Goal: Task Accomplishment & Management: Complete application form

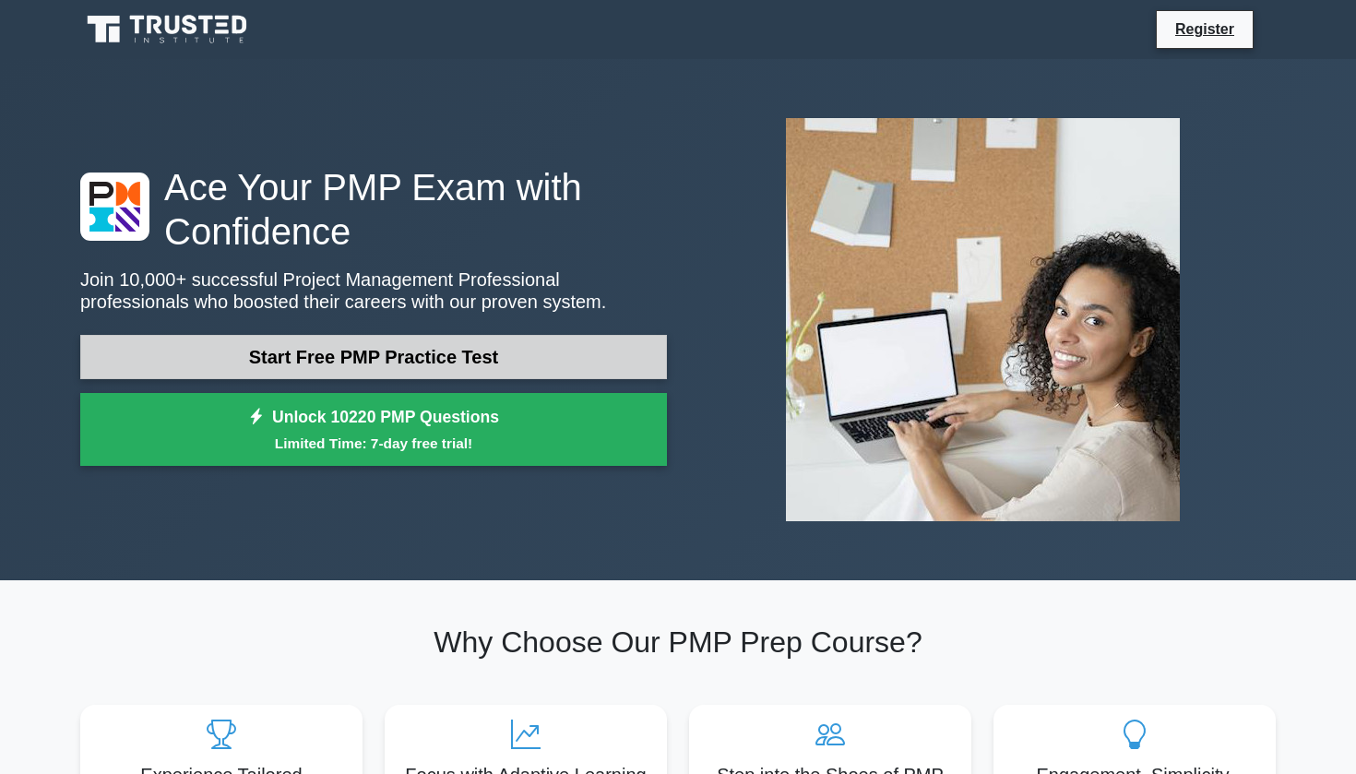
click at [473, 356] on link "Start Free PMP Practice Test" at bounding box center [373, 357] width 587 height 44
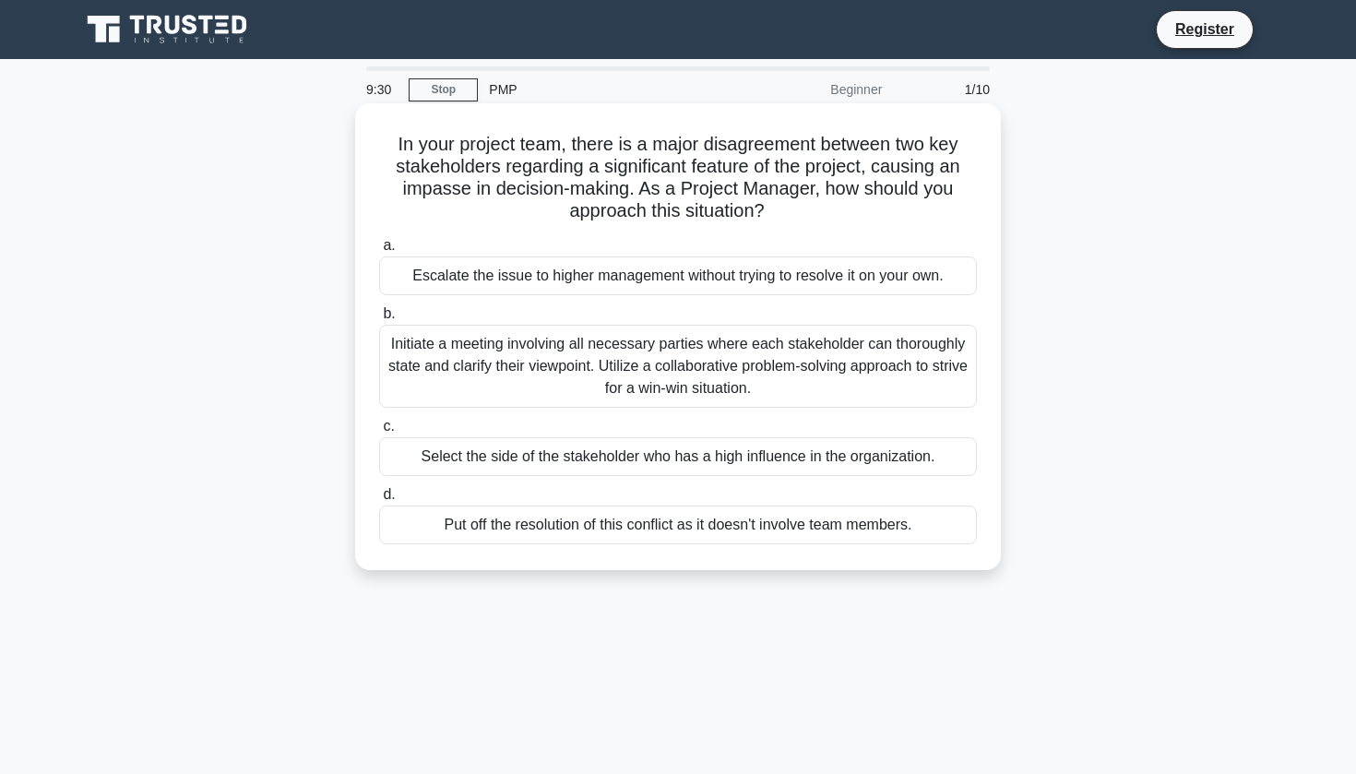
click at [834, 394] on div "Initiate a meeting involving all necessary parties where each stakeholder can t…" at bounding box center [678, 366] width 598 height 83
click at [379, 320] on input "b. Initiate a meeting involving all necessary parties where each stakeholder ca…" at bounding box center [379, 314] width 0 height 12
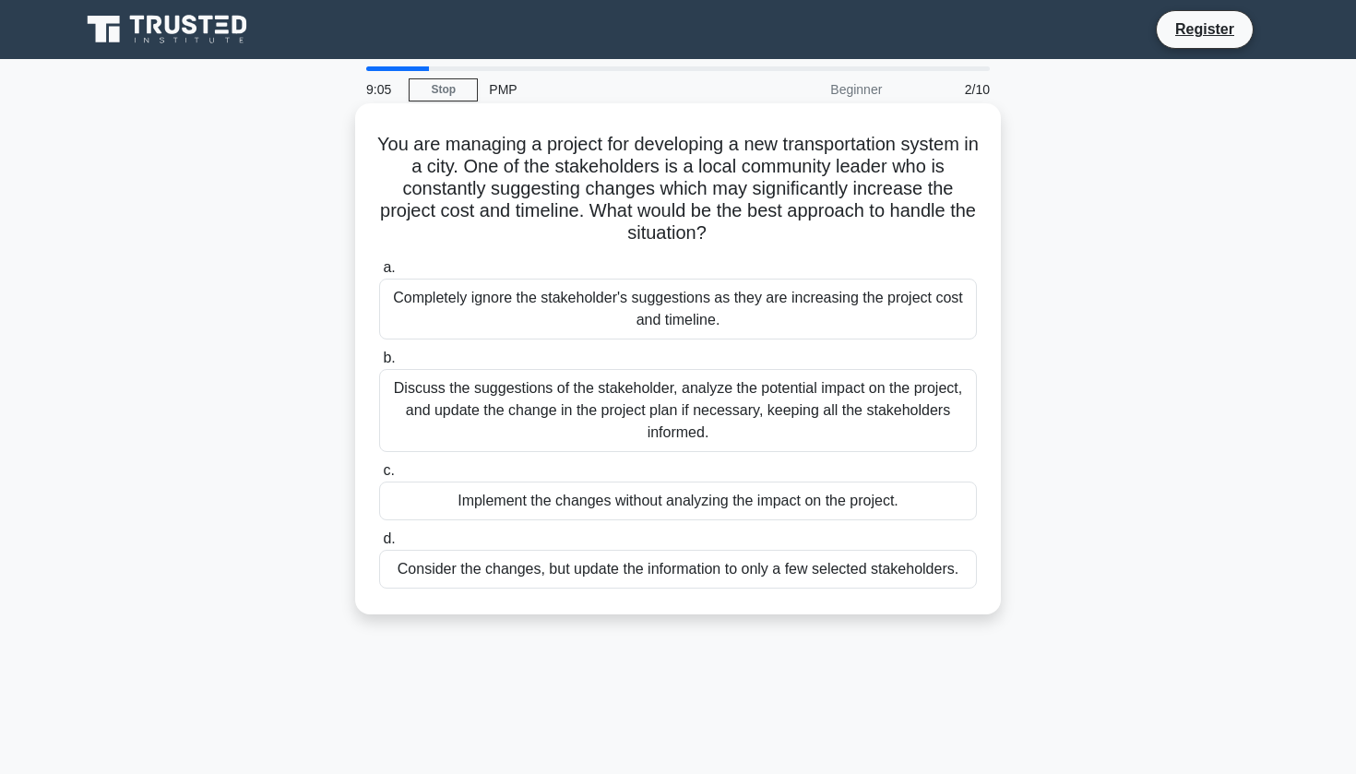
click at [624, 410] on div "Discuss the suggestions of the stakeholder, analyze the potential impact on the…" at bounding box center [678, 410] width 598 height 83
click at [379, 364] on input "b. Discuss the suggestions of the stakeholder, analyze the potential impact on …" at bounding box center [379, 358] width 0 height 12
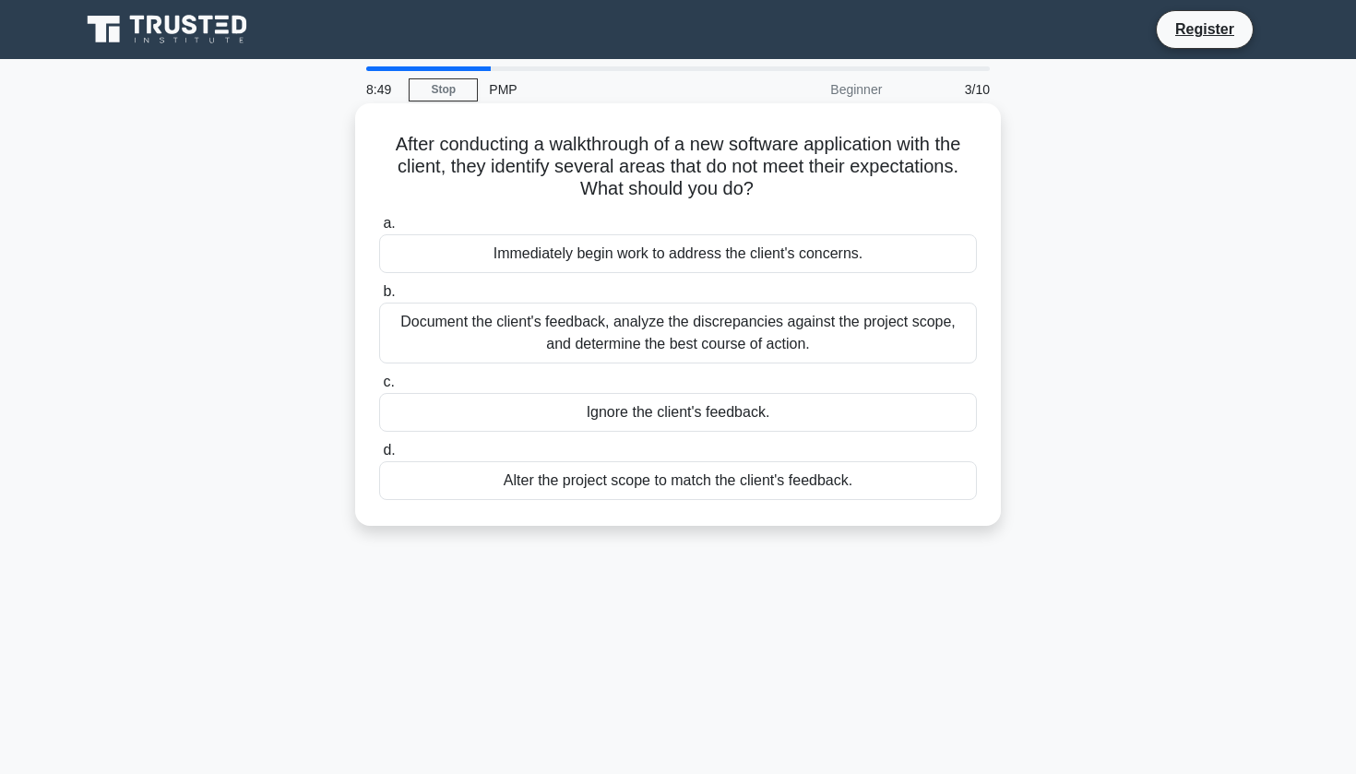
click at [745, 322] on div "Document the client's feedback, analyze the discrepancies against the project s…" at bounding box center [678, 333] width 598 height 61
click at [379, 298] on input "b. Document the client's feedback, analyze the discrepancies against the projec…" at bounding box center [379, 292] width 0 height 12
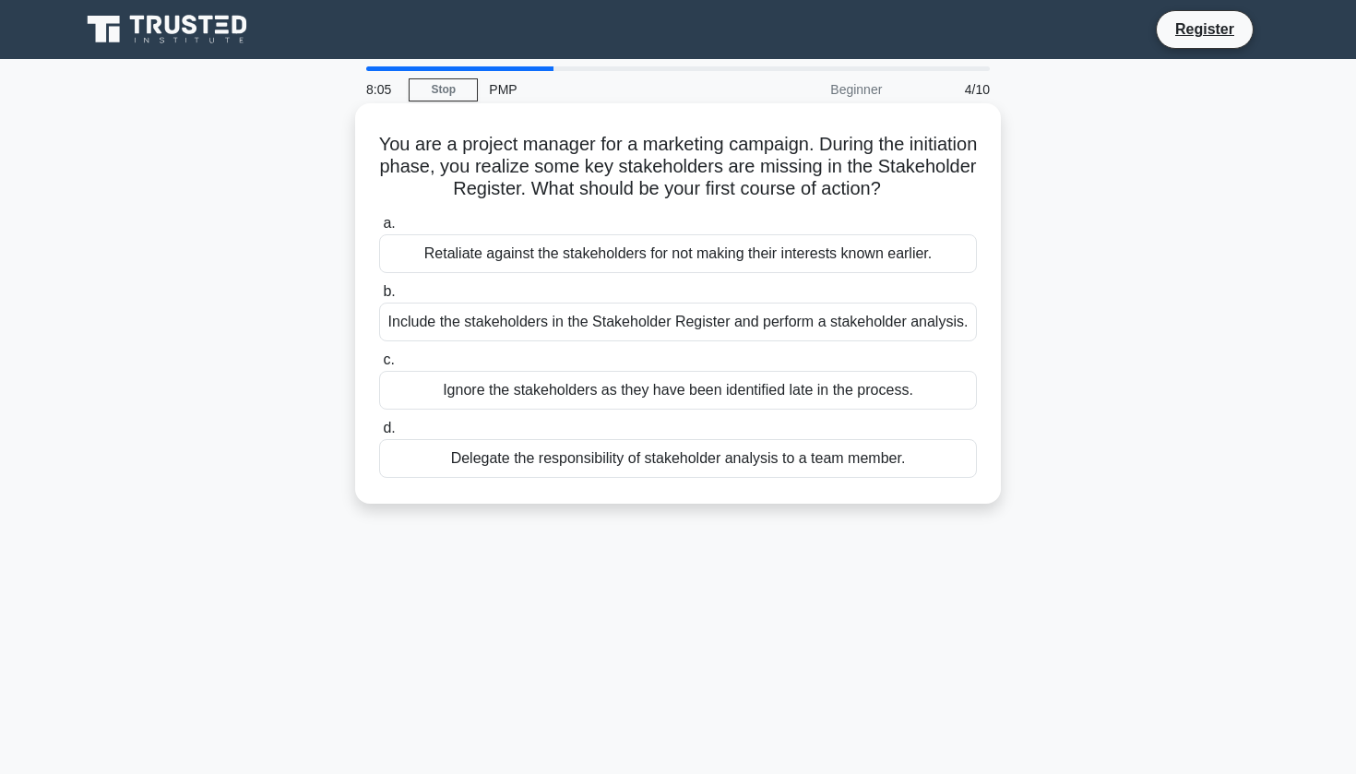
click at [607, 328] on div "Include the stakeholders in the Stakeholder Register and perform a stakeholder …" at bounding box center [678, 322] width 598 height 39
click at [379, 298] on input "b. Include the stakeholders in the Stakeholder Register and perform a stakehold…" at bounding box center [379, 292] width 0 height 12
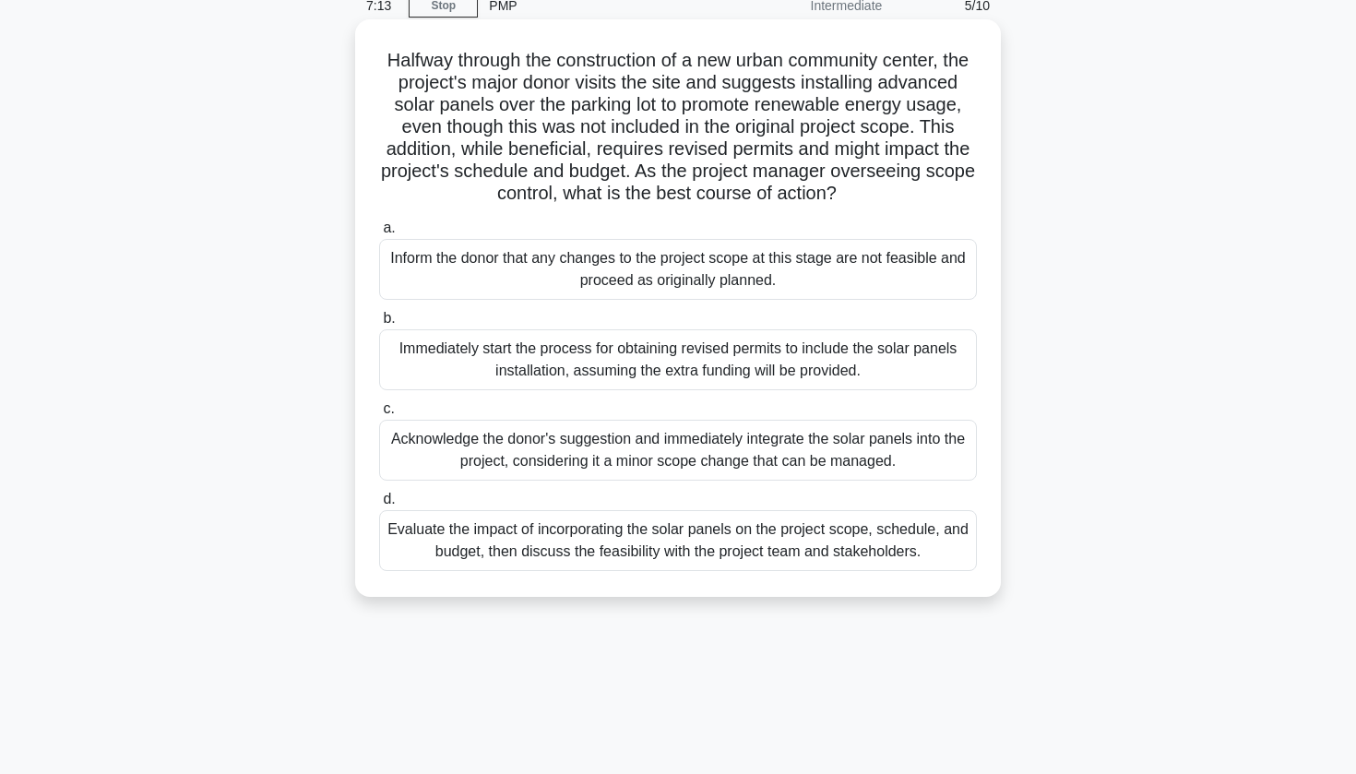
scroll to position [92, 0]
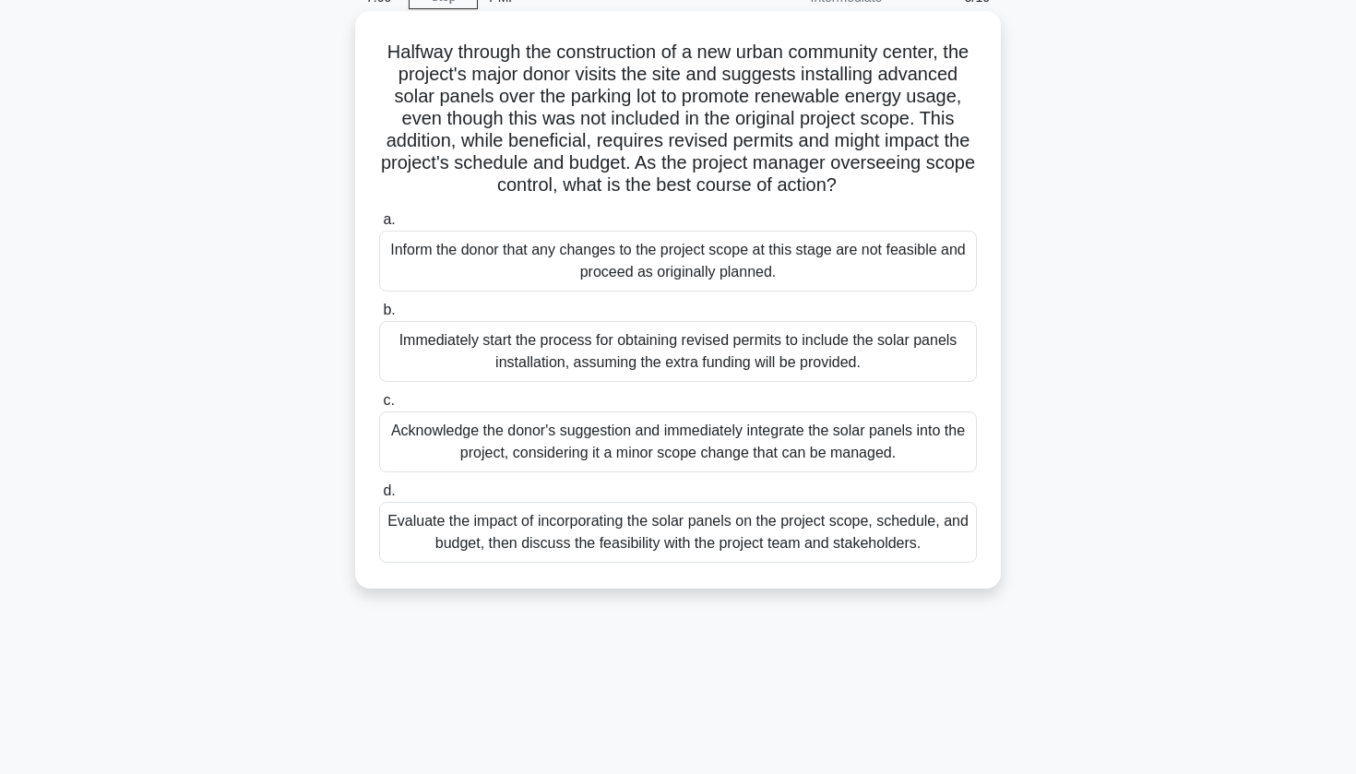
click at [699, 531] on div "Evaluate the impact of incorporating the solar panels on the project scope, sch…" at bounding box center [678, 532] width 598 height 61
click at [379, 497] on input "d. Evaluate the impact of incorporating the solar panels on the project scope, …" at bounding box center [379, 491] width 0 height 12
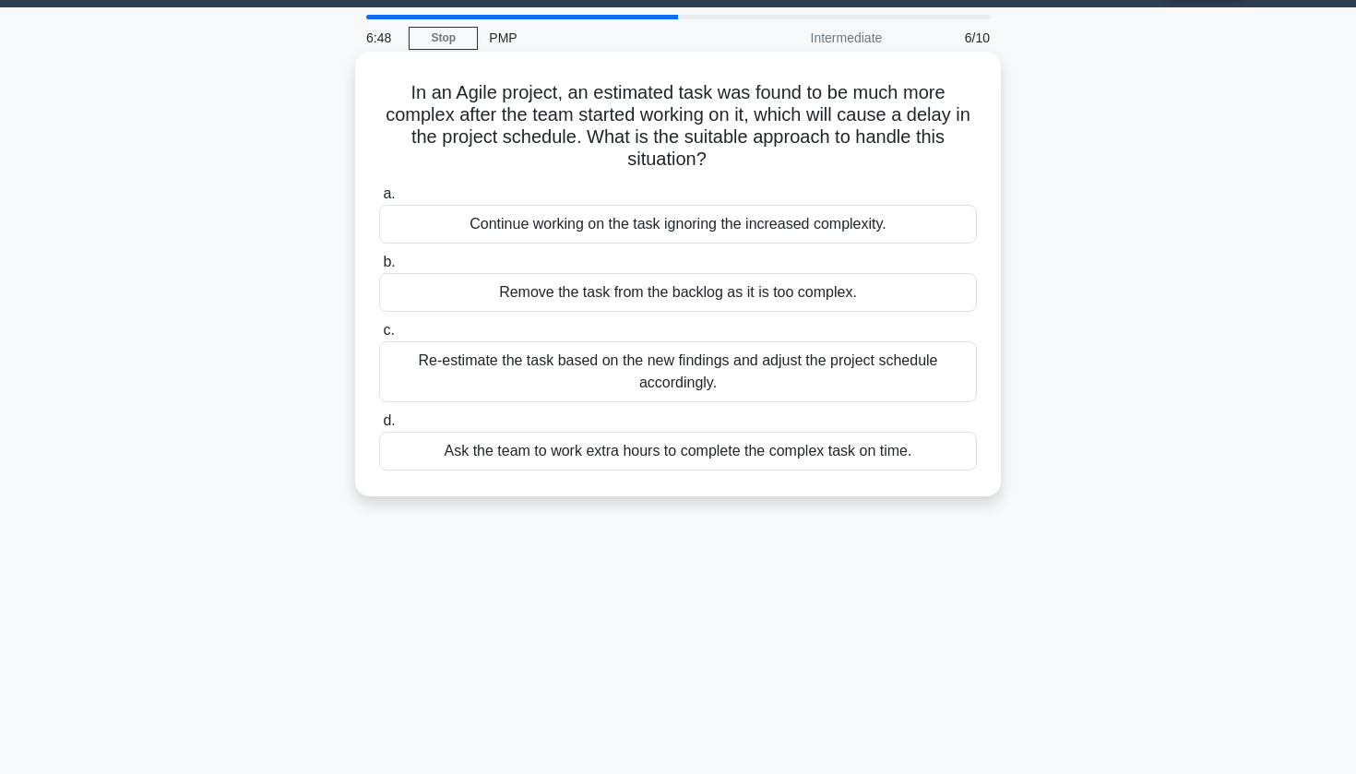
scroll to position [57, 0]
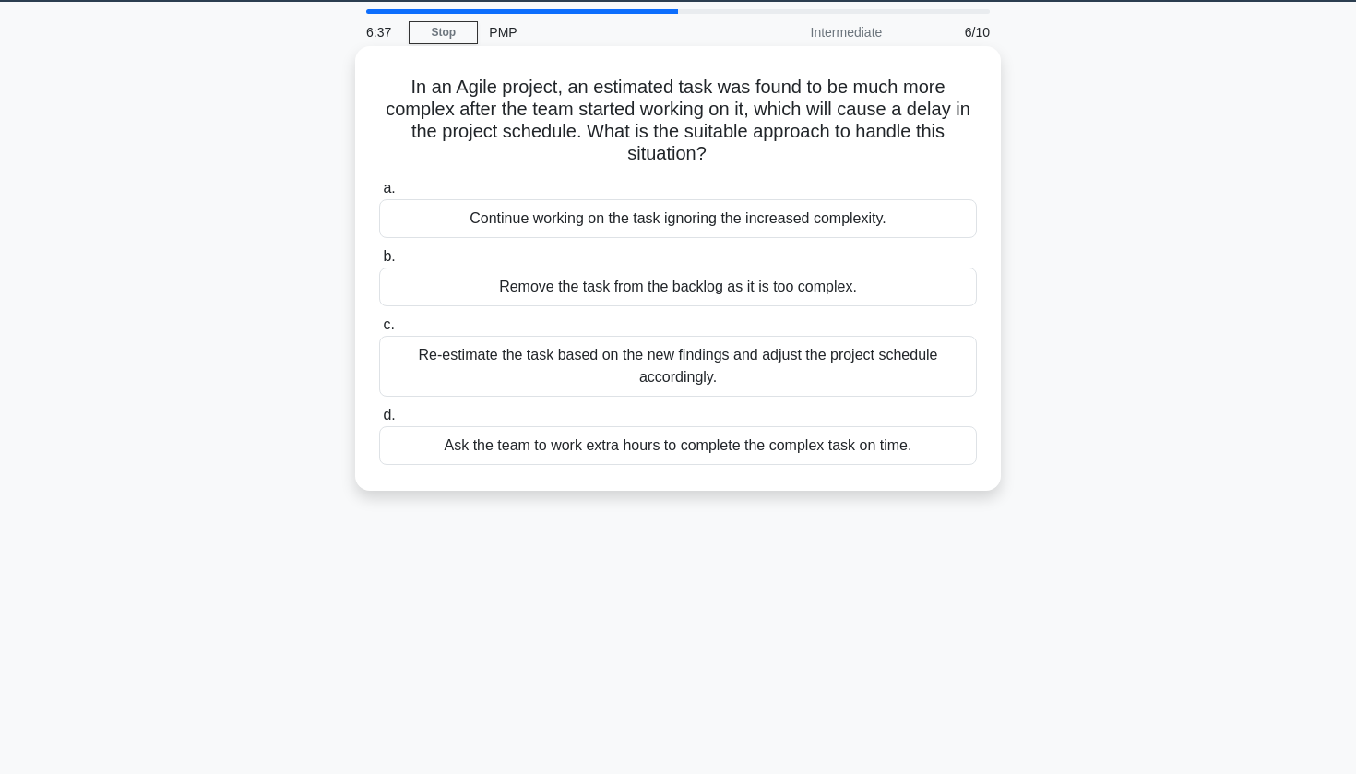
click at [745, 372] on div "Re-estimate the task based on the new findings and adjust the project schedule …" at bounding box center [678, 366] width 598 height 61
click at [379, 331] on input "c. Re-estimate the task based on the new findings and adjust the project schedu…" at bounding box center [379, 325] width 0 height 12
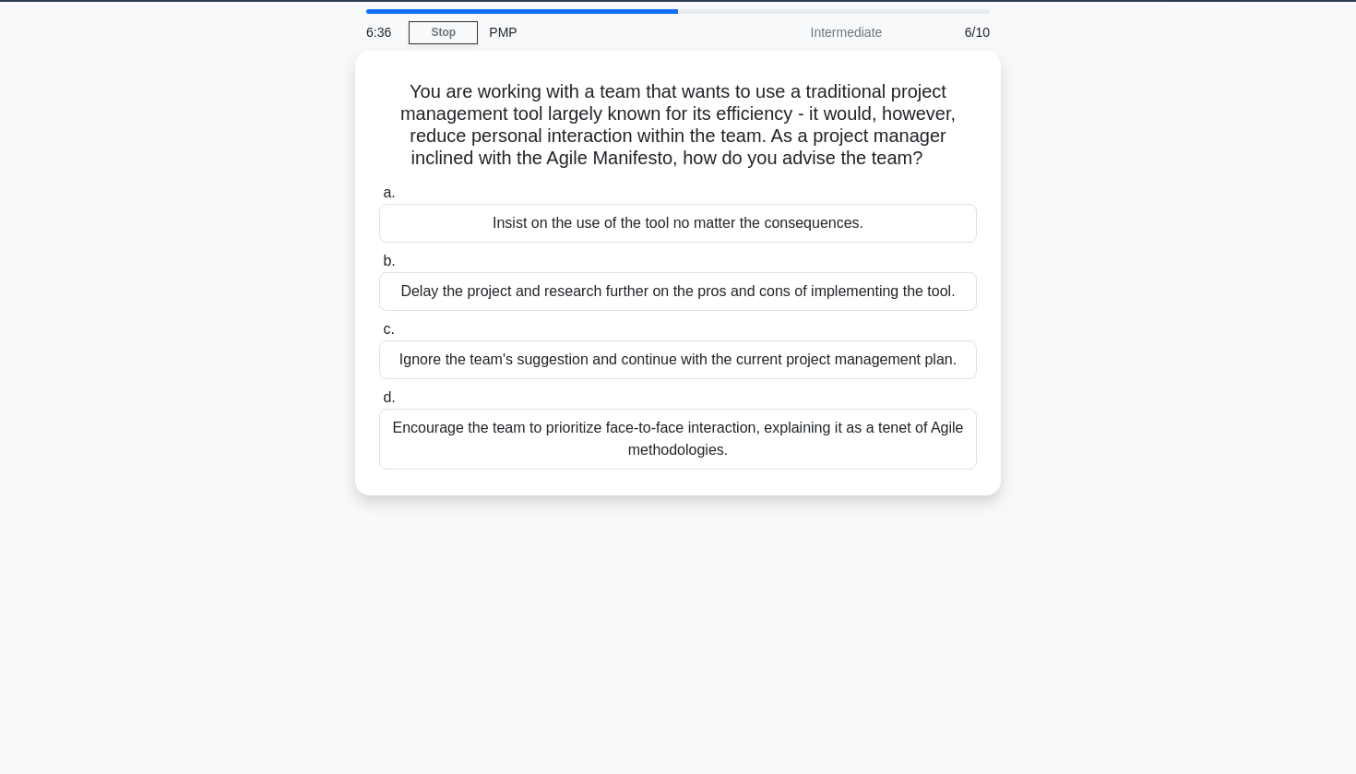
scroll to position [0, 0]
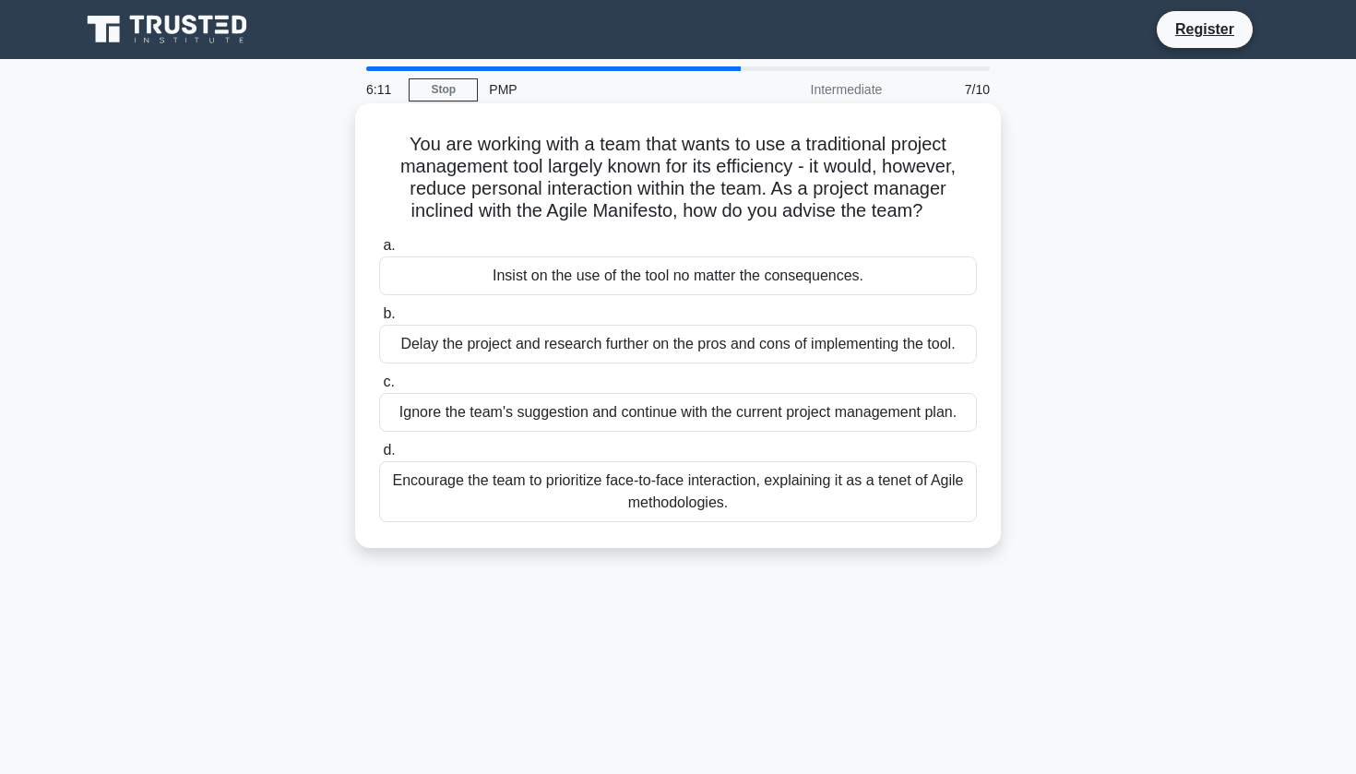
click at [561, 490] on div "Encourage the team to prioritize face-to-face interaction, explaining it as a t…" at bounding box center [678, 491] width 598 height 61
click at [379, 457] on input "d. Encourage the team to prioritize face-to-face interaction, explaining it as …" at bounding box center [379, 451] width 0 height 12
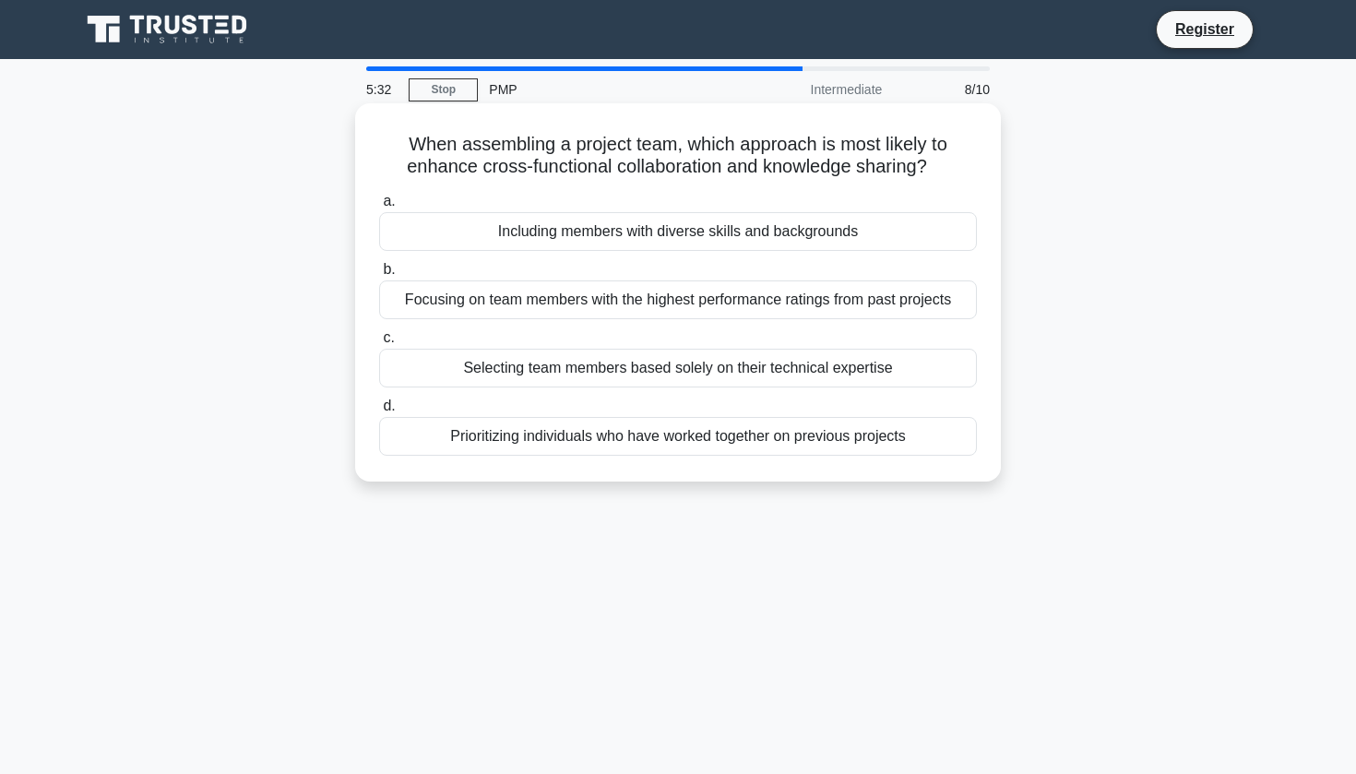
click at [741, 237] on div "Including members with diverse skills and backgrounds" at bounding box center [678, 231] width 598 height 39
click at [379, 208] on input "a. Including members with diverse skills and backgrounds" at bounding box center [379, 202] width 0 height 12
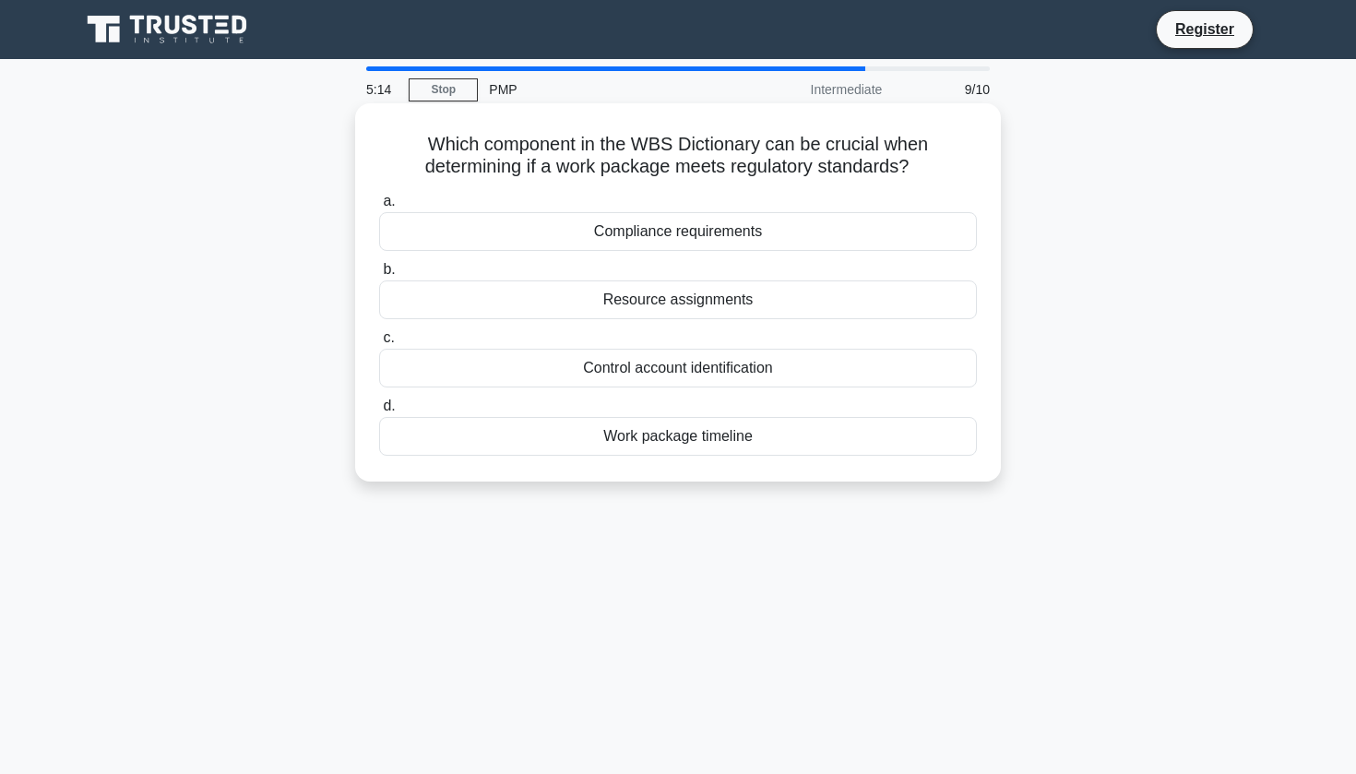
click at [755, 445] on div "Work package timeline" at bounding box center [678, 436] width 598 height 39
click at [379, 412] on input "d. Work package timeline" at bounding box center [379, 406] width 0 height 12
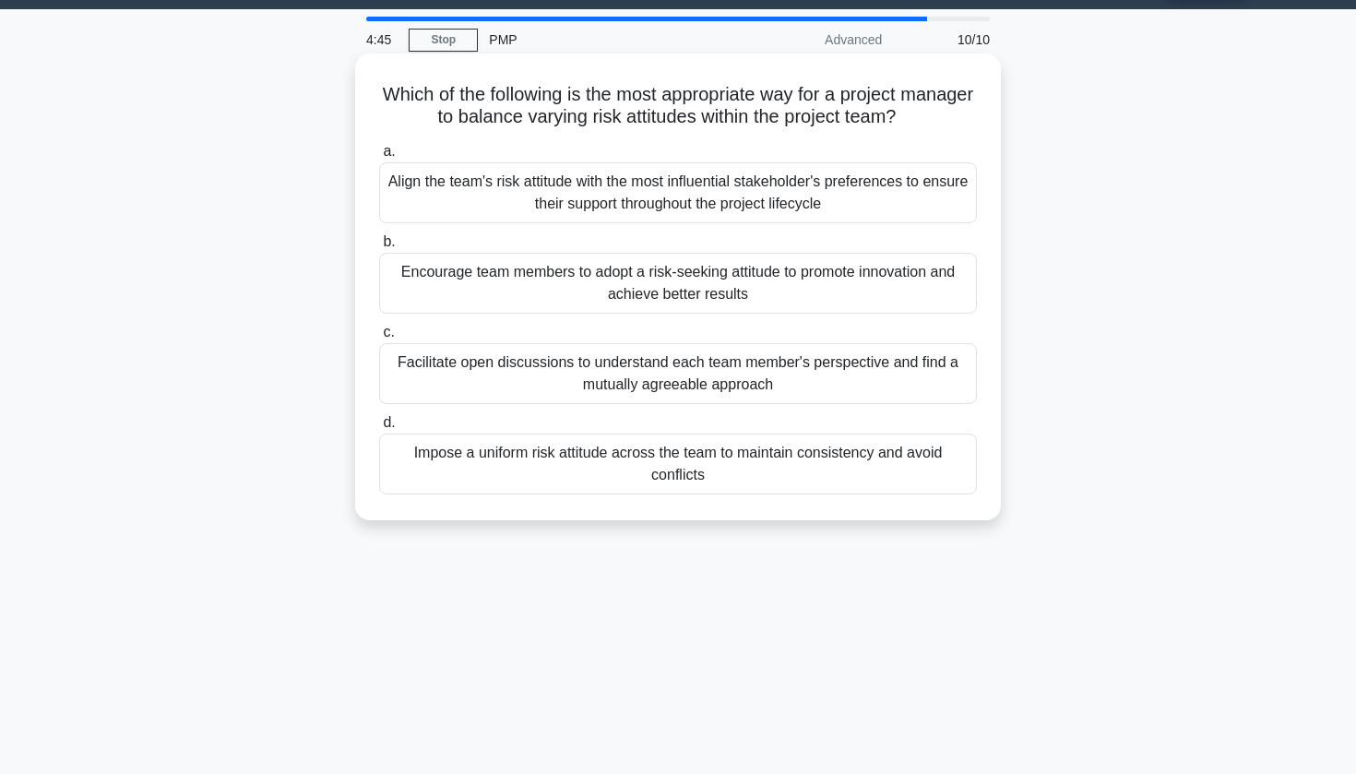
scroll to position [54, 0]
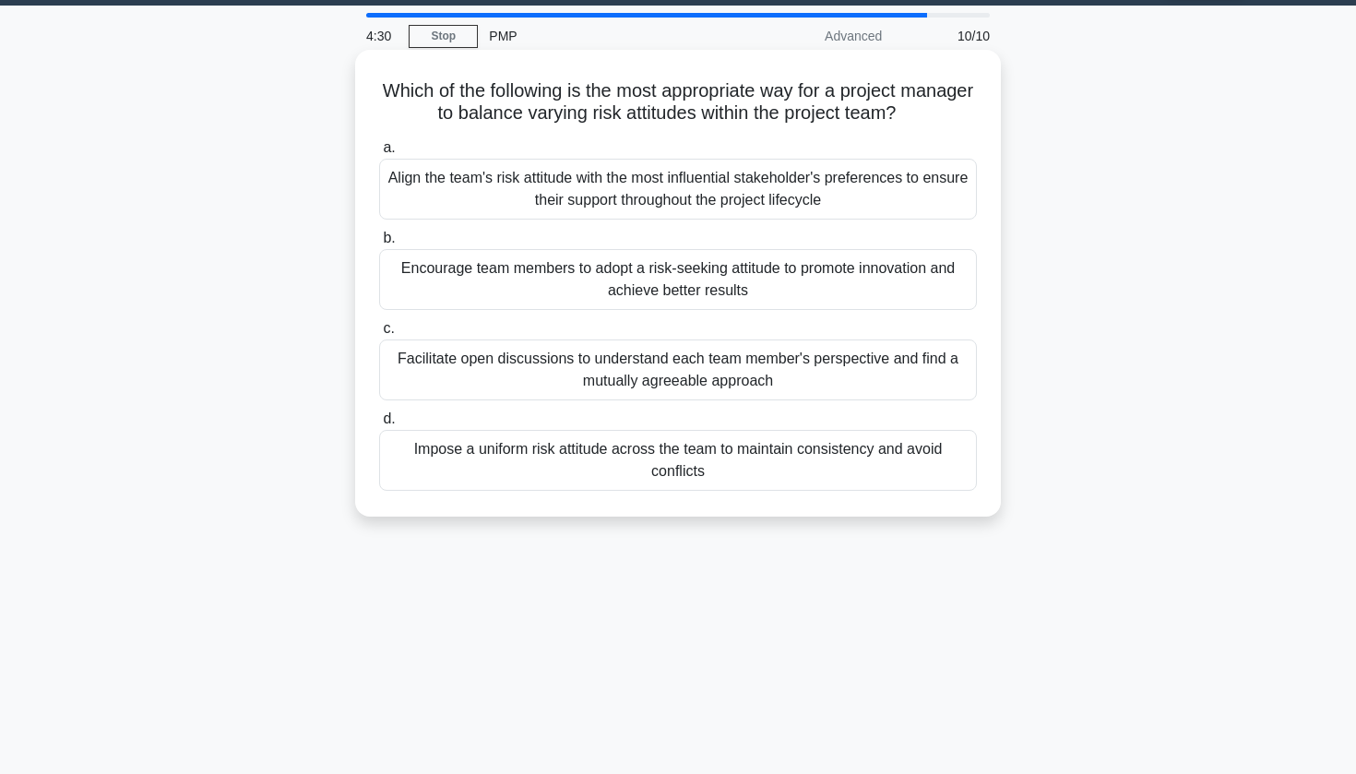
click at [775, 383] on div "Facilitate open discussions to understand each team member's perspective and fi…" at bounding box center [678, 370] width 598 height 61
click at [379, 335] on input "c. Facilitate open discussions to understand each team member's perspective and…" at bounding box center [379, 329] width 0 height 12
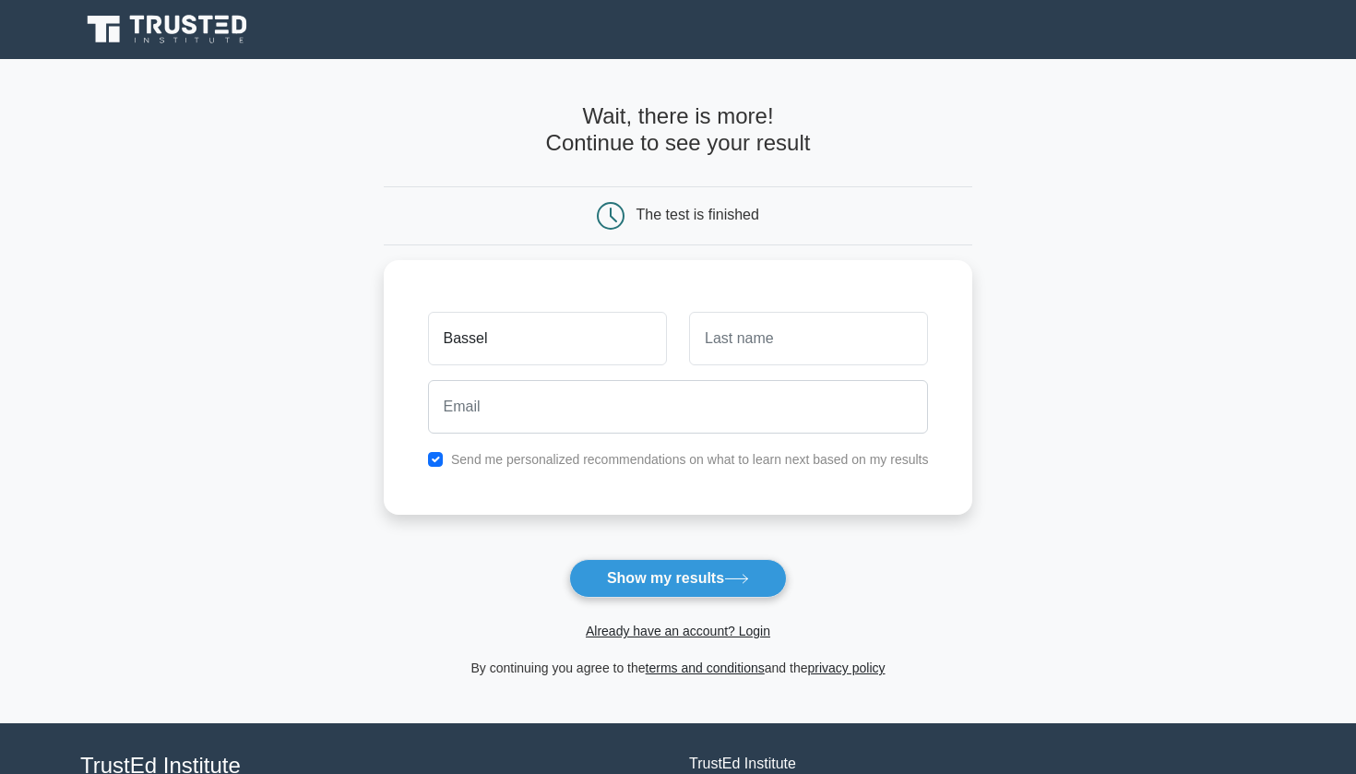
type input "Bassel"
click at [870, 319] on input "text" at bounding box center [808, 334] width 239 height 54
type input "Shehadeh"
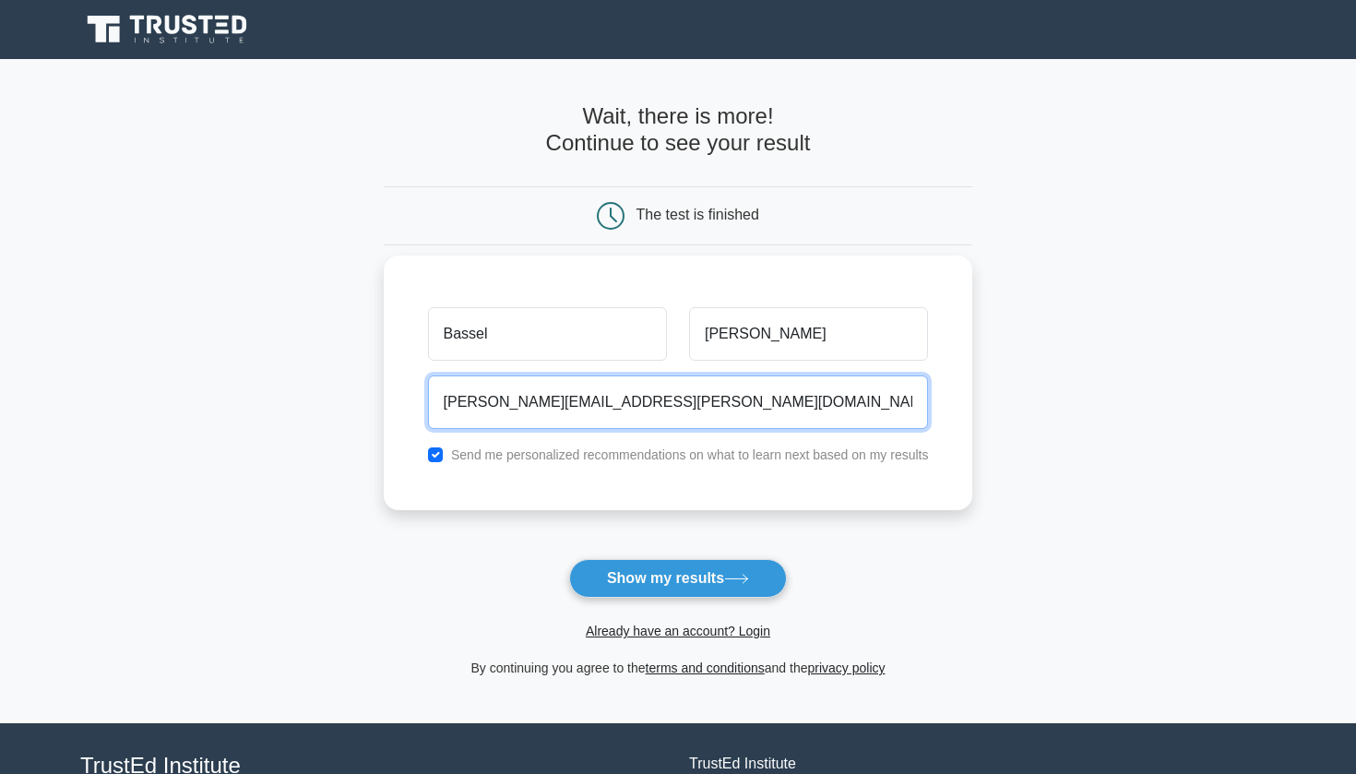
type input "shehadeh.bassel@gmail.com"
click at [516, 458] on label "Send me personalized recommendations on what to learn next based on my results" at bounding box center [690, 454] width 478 height 15
click at [516, 453] on label "Send me personalized recommendations on what to learn next based on my results" at bounding box center [690, 454] width 478 height 15
click at [447, 450] on div "Send me personalized recommendations on what to learn next based on my results" at bounding box center [678, 455] width 523 height 22
click at [437, 451] on input "checkbox" at bounding box center [435, 454] width 15 height 15
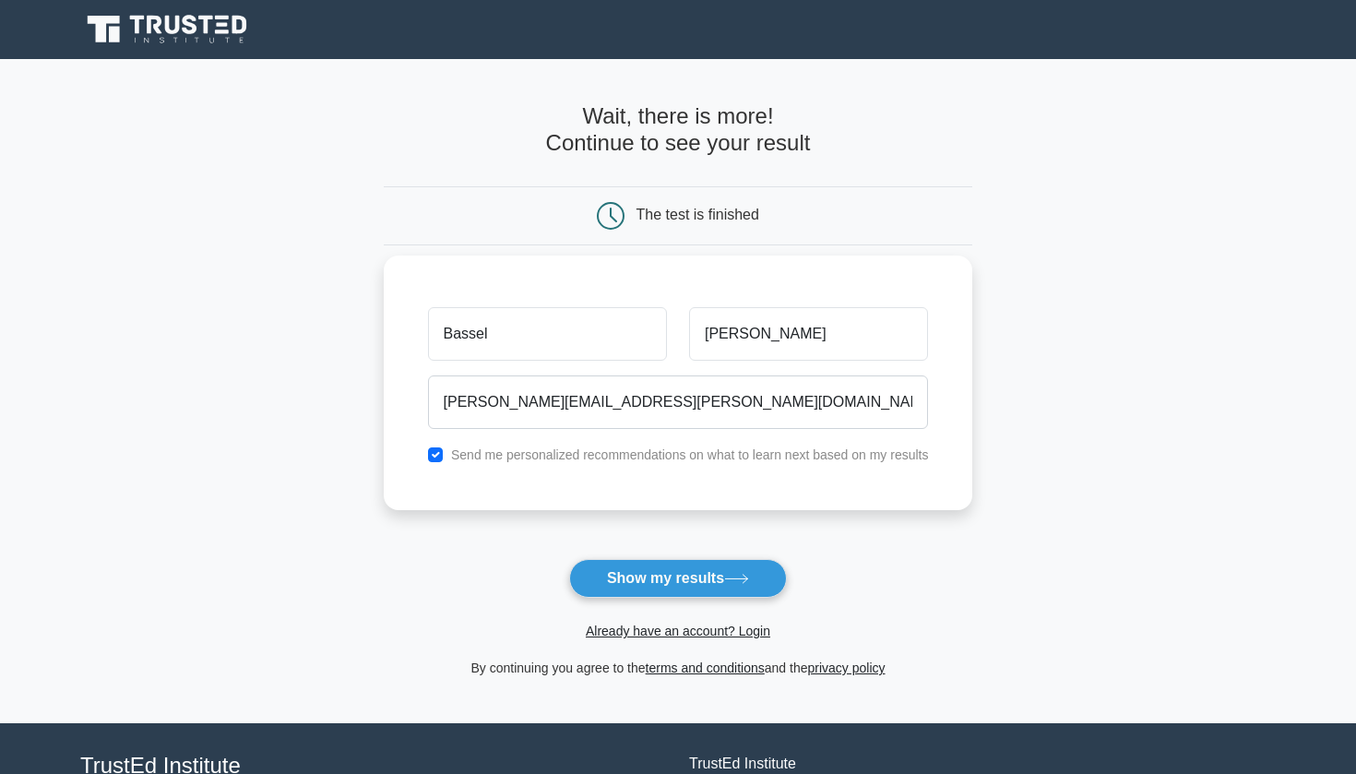
checkbox input "false"
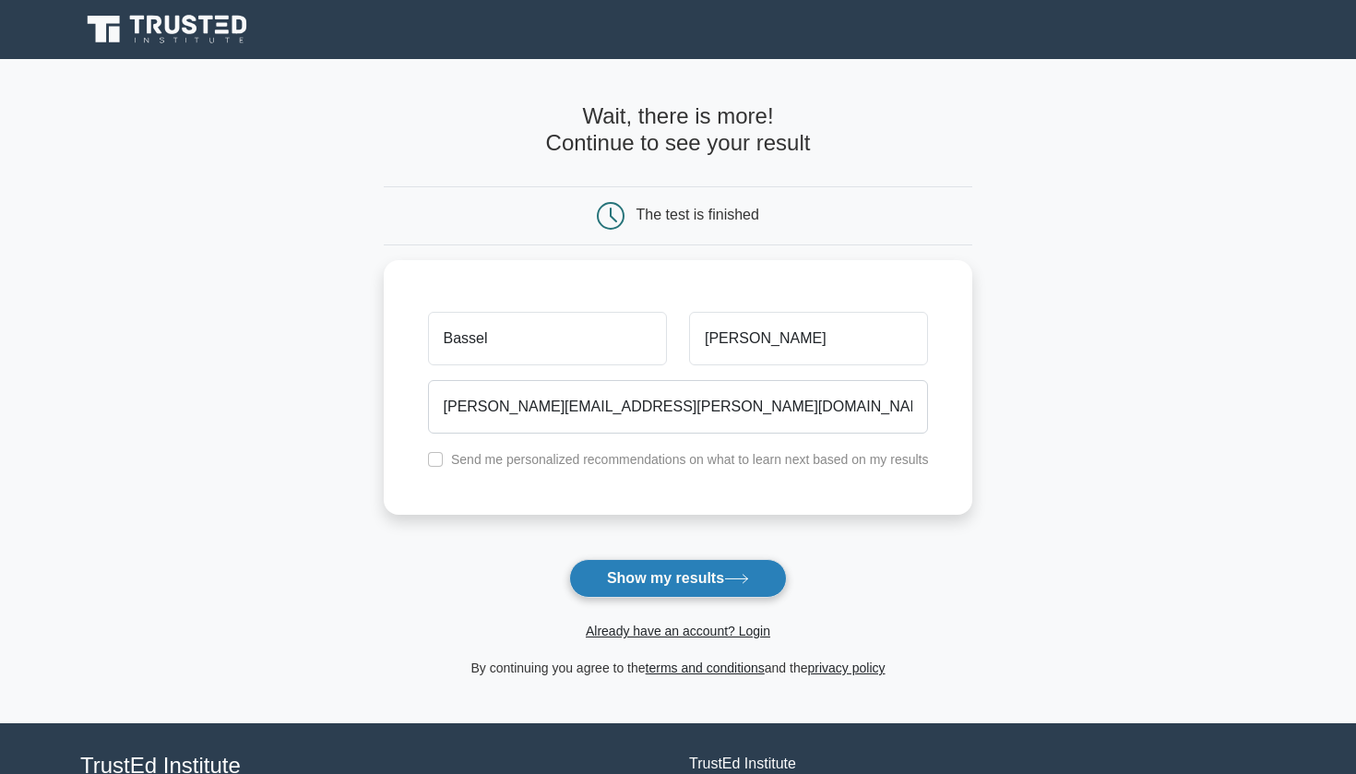
click at [649, 565] on button "Show my results" at bounding box center [678, 578] width 218 height 39
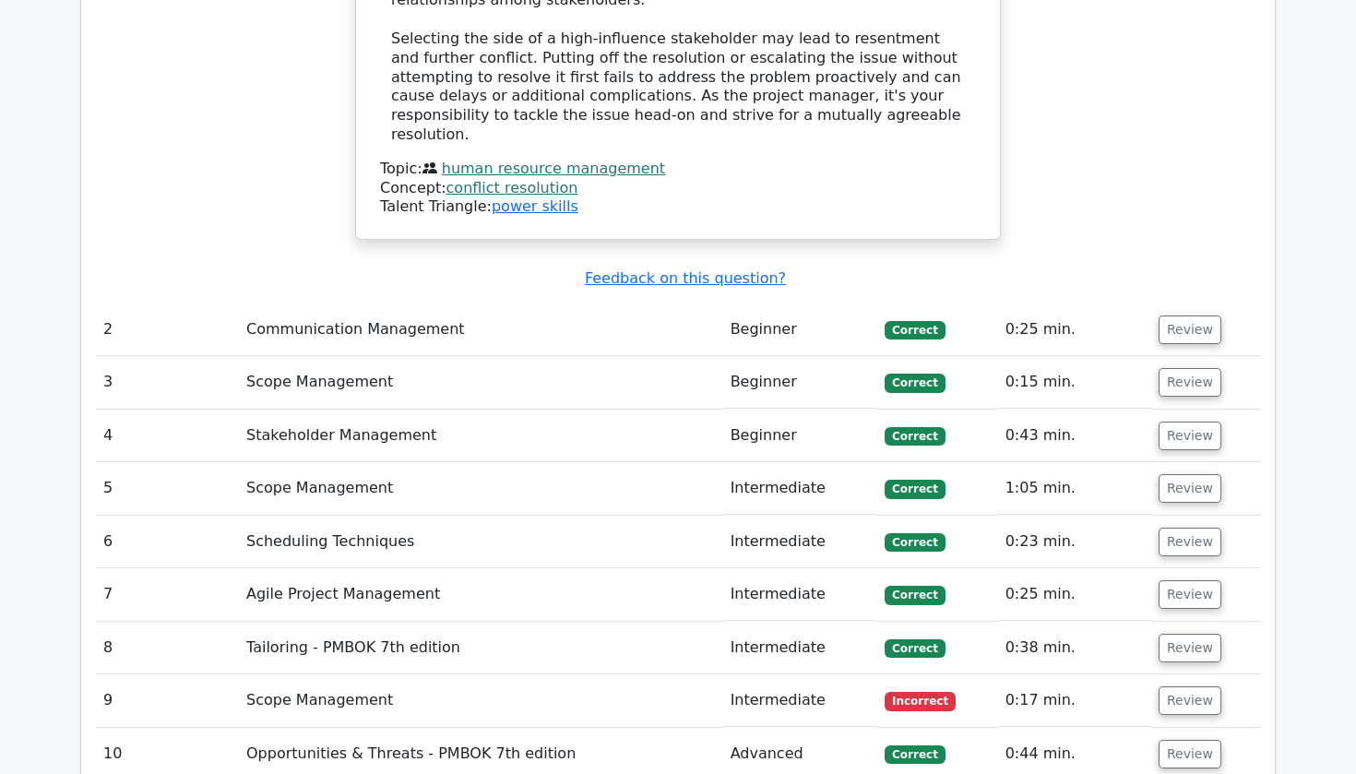
scroll to position [2371, 0]
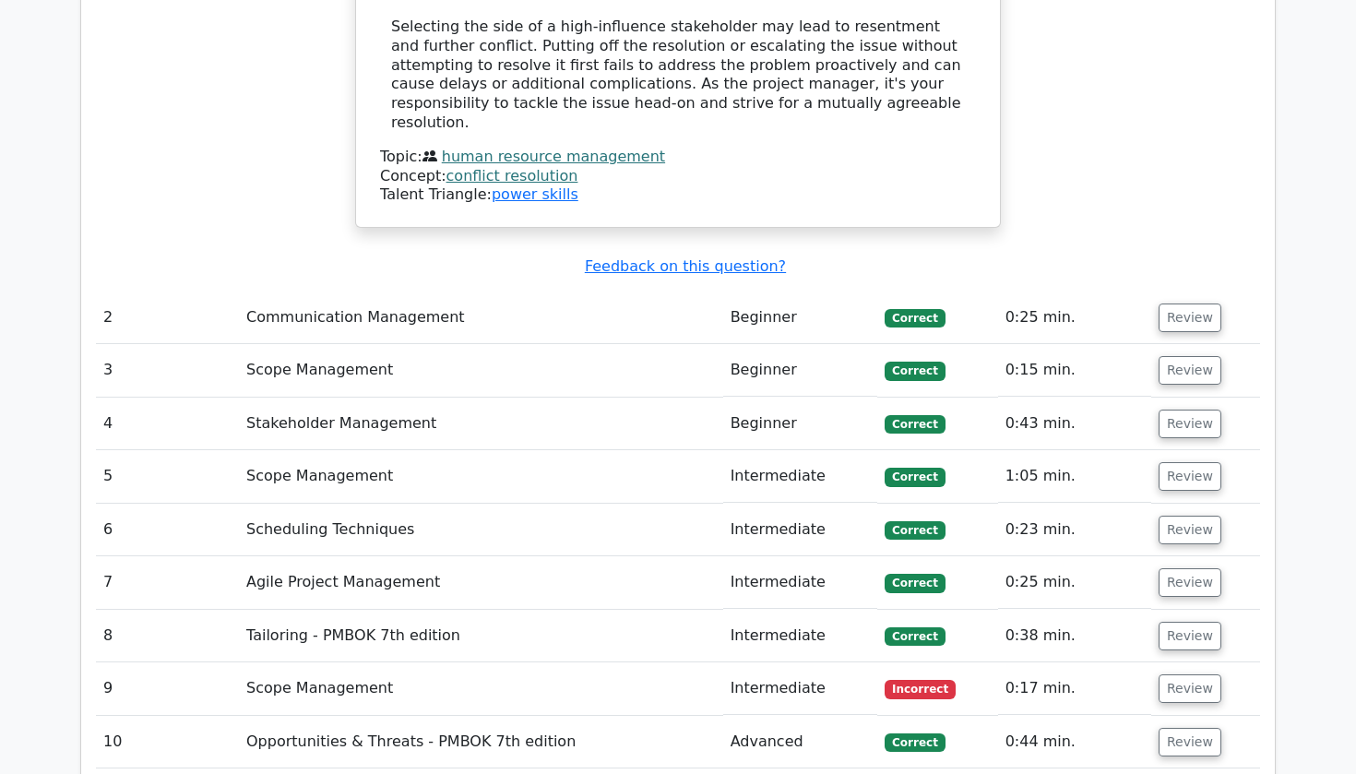
click at [357, 662] on td "Scope Management" at bounding box center [481, 688] width 484 height 53
click at [1195, 674] on button "Review" at bounding box center [1190, 688] width 63 height 29
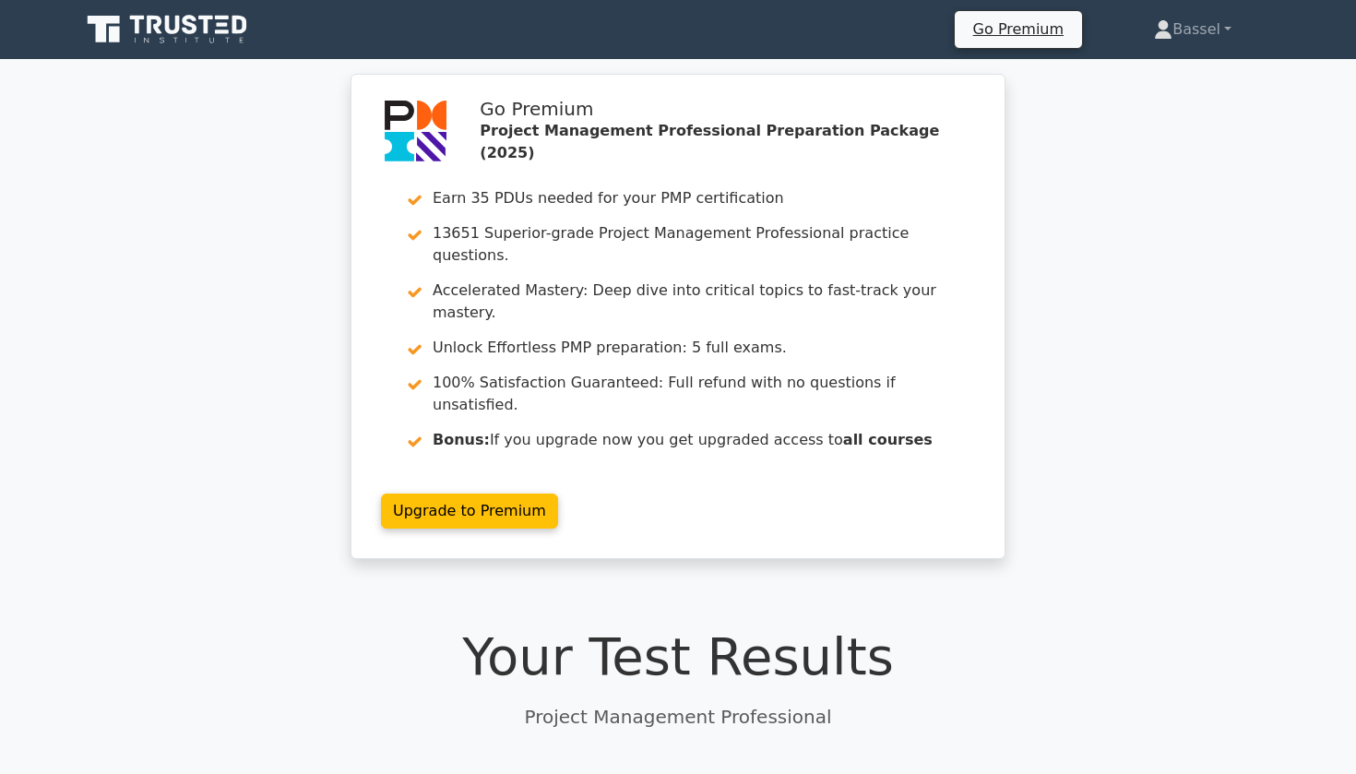
scroll to position [0, 0]
